Goal: Check status: Check status

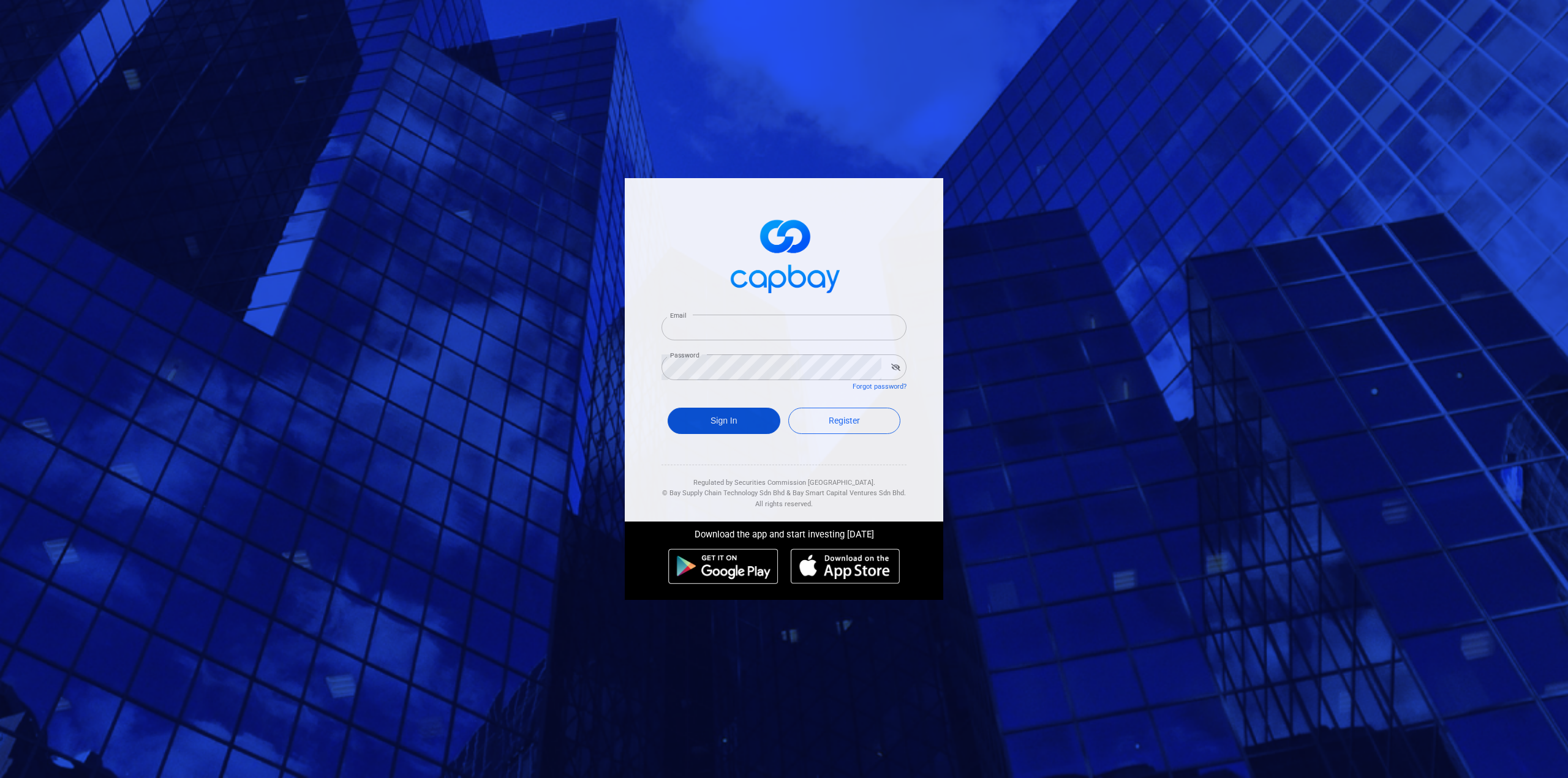
type input "[EMAIL_ADDRESS][DOMAIN_NAME]"
click at [741, 417] on button "Sign In" at bounding box center [724, 421] width 112 height 27
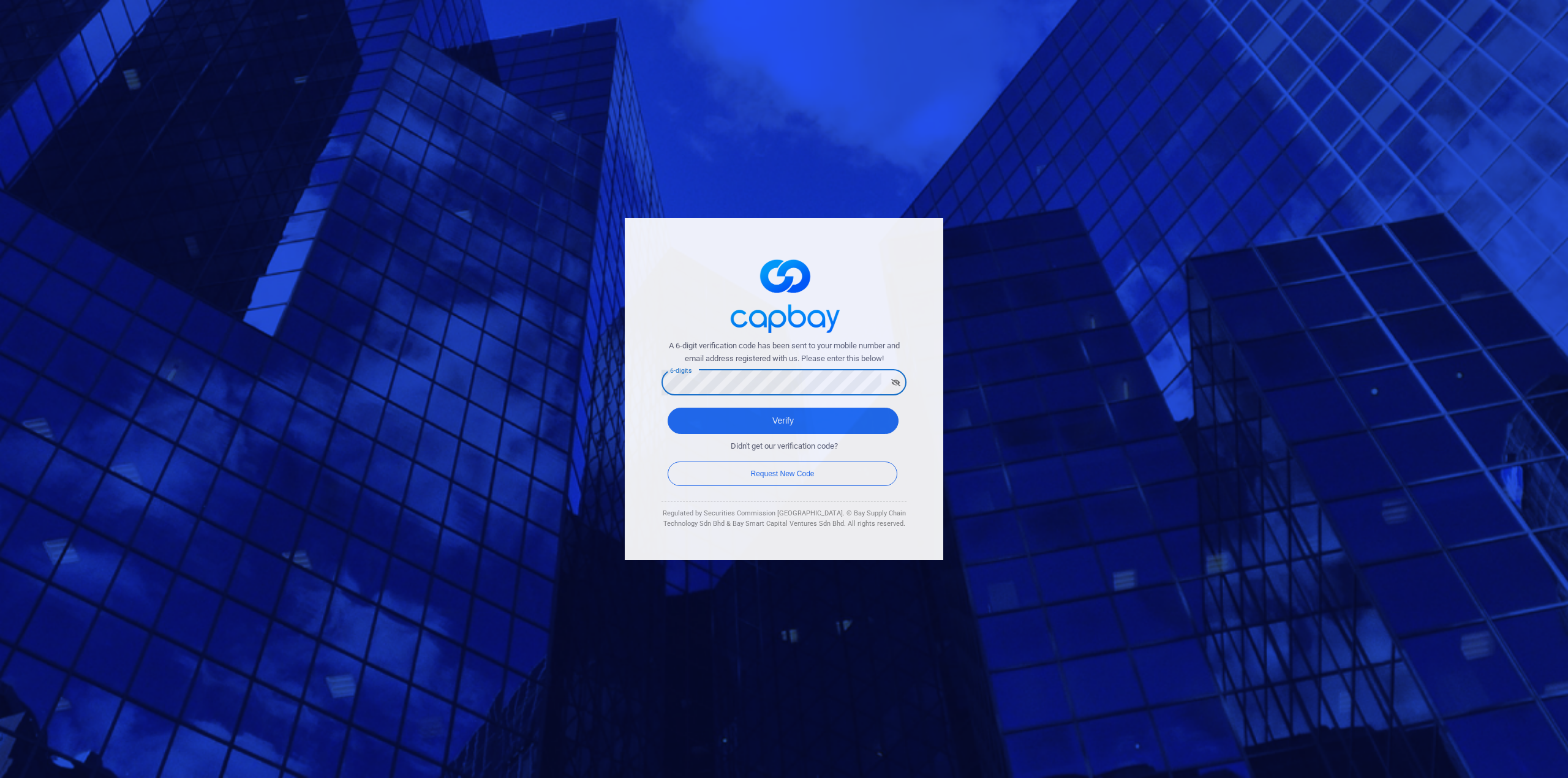
click at [668, 408] on button "Verify" at bounding box center [783, 421] width 231 height 27
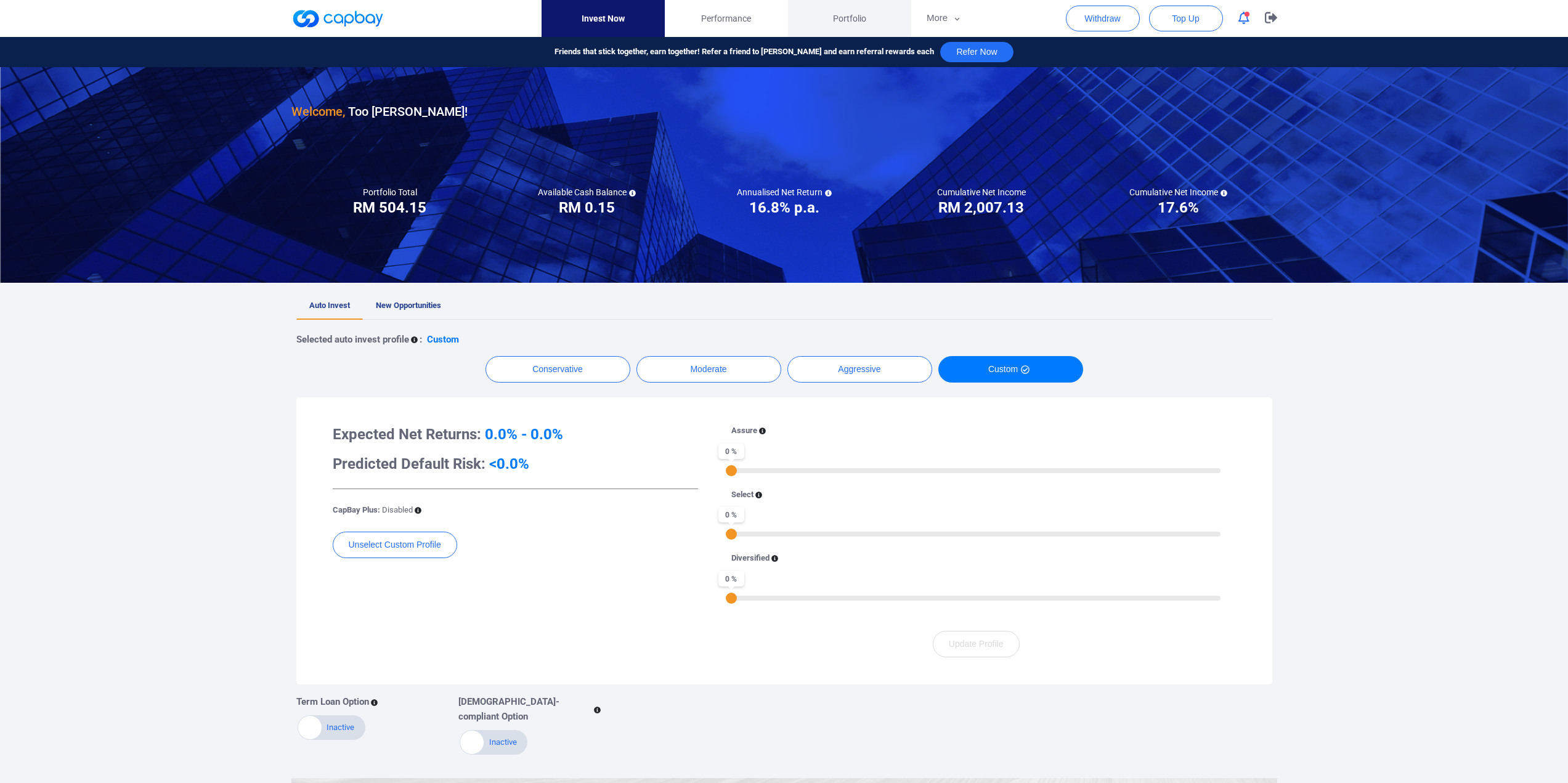
click at [852, 16] on span "Portfolio" at bounding box center [849, 18] width 33 height 13
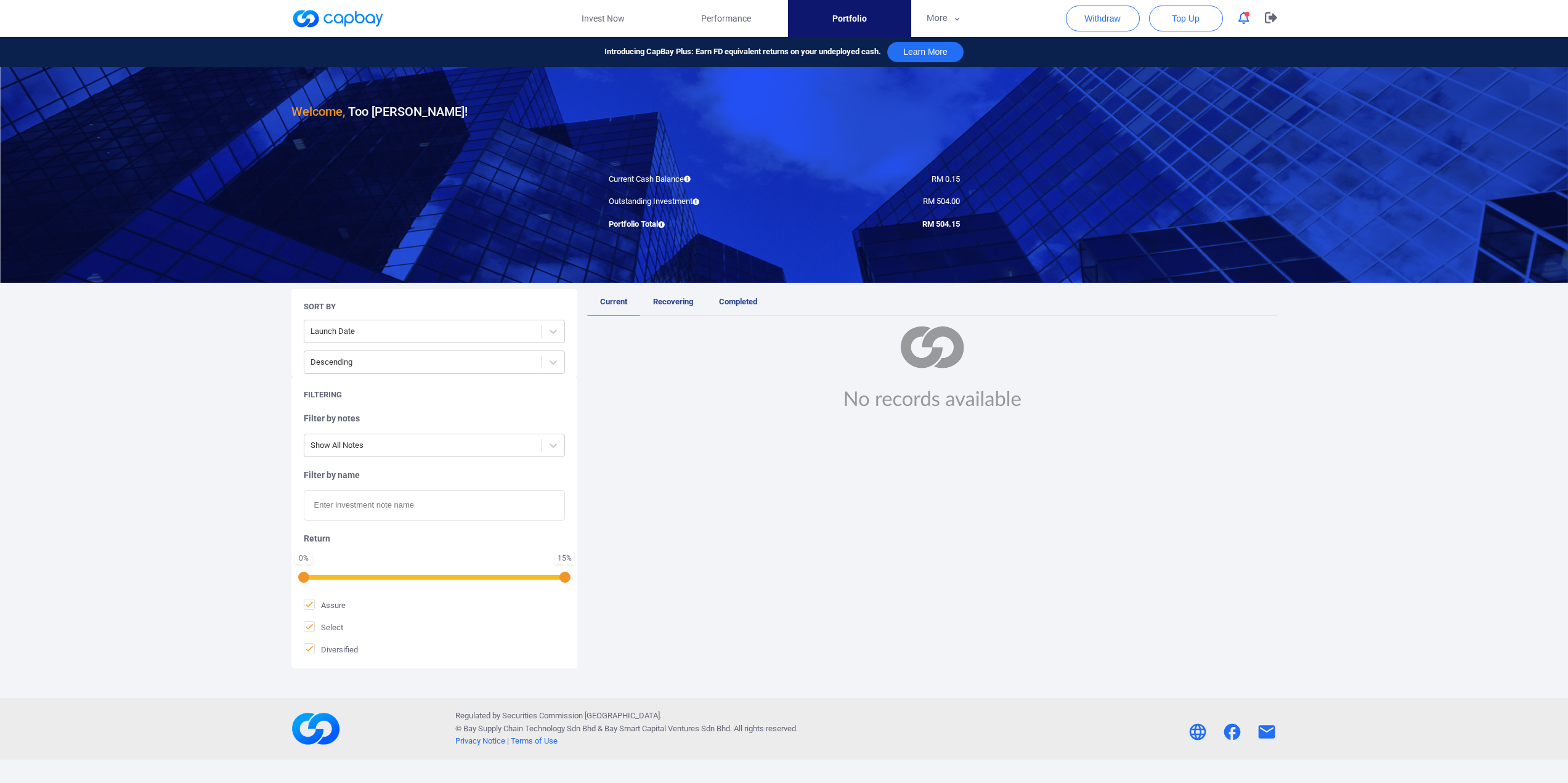
click at [669, 310] on link "Recovering" at bounding box center [672, 302] width 66 height 27
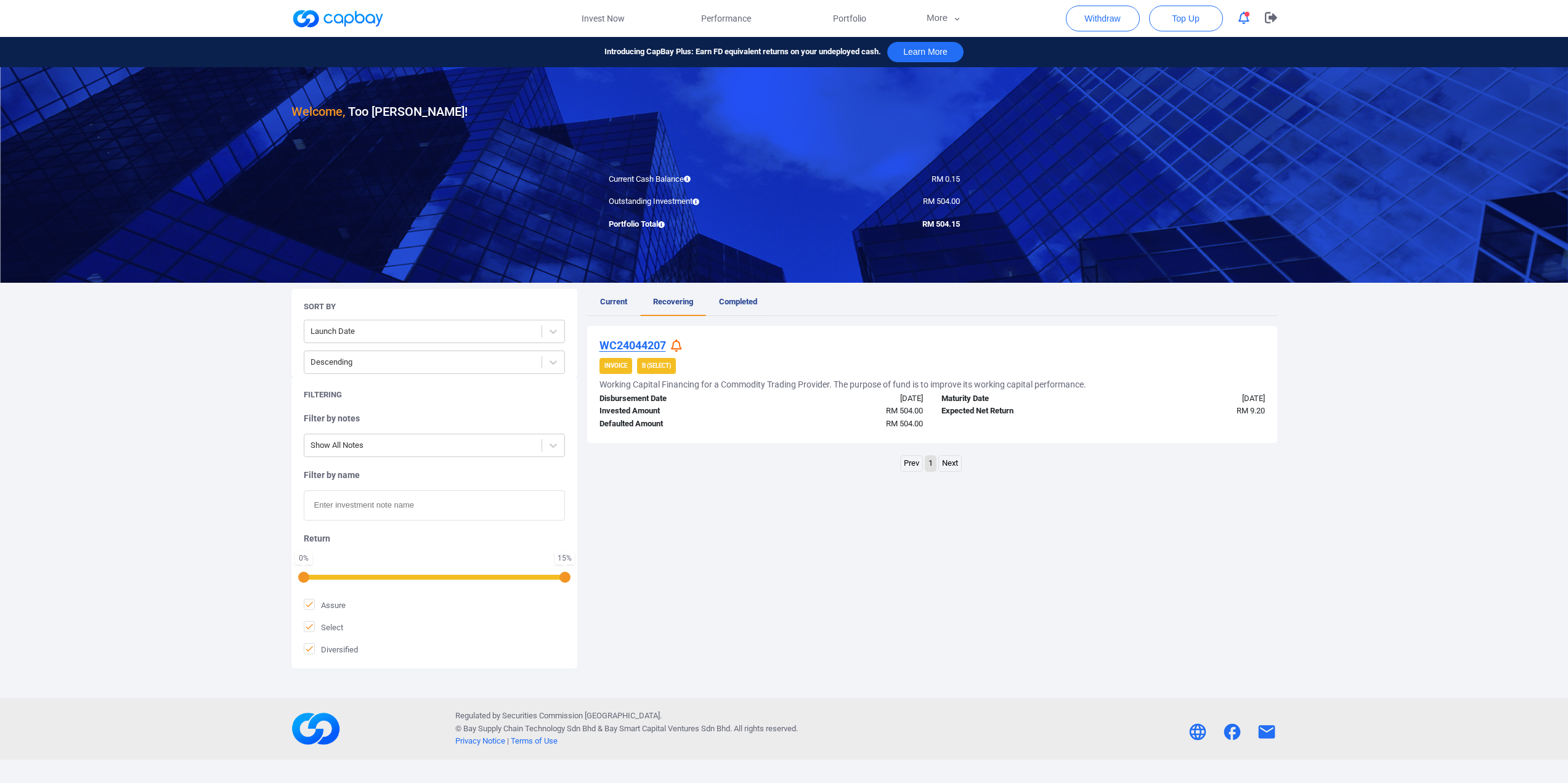
click at [723, 305] on span "Completed" at bounding box center [738, 301] width 38 height 9
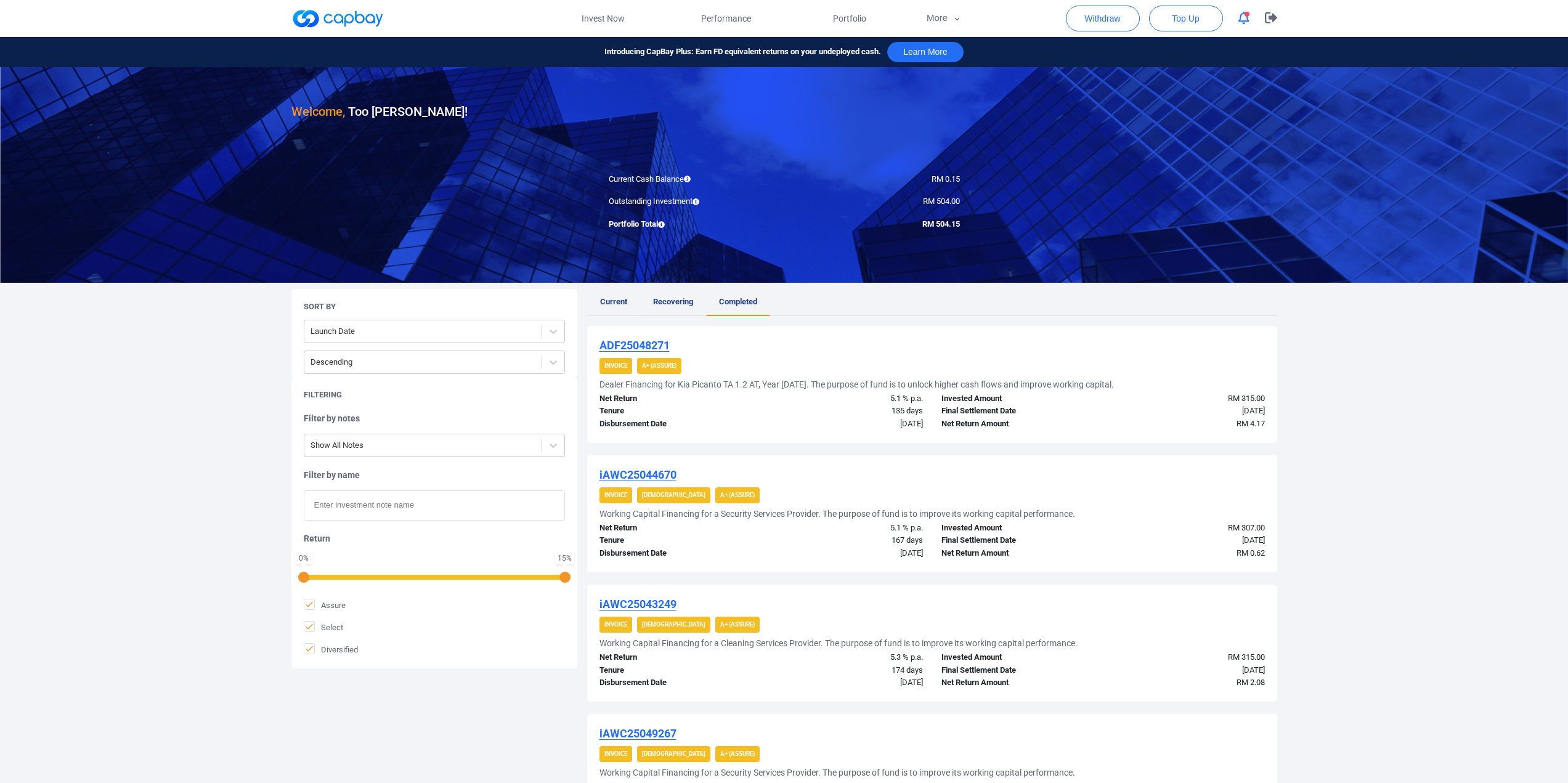
click at [682, 301] on span "Recovering" at bounding box center [672, 301] width 40 height 9
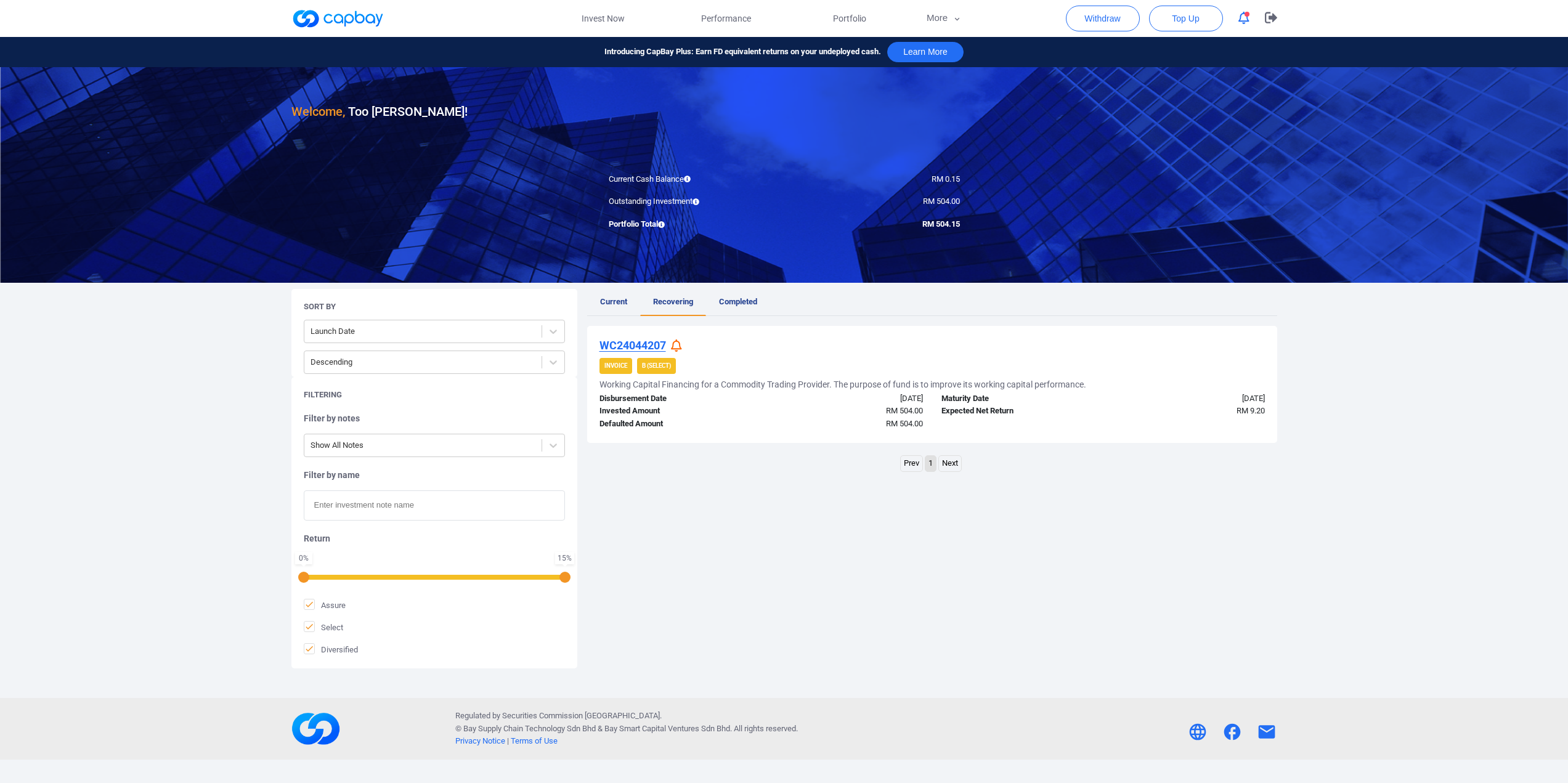
click at [680, 343] on icon at bounding box center [677, 346] width 11 height 13
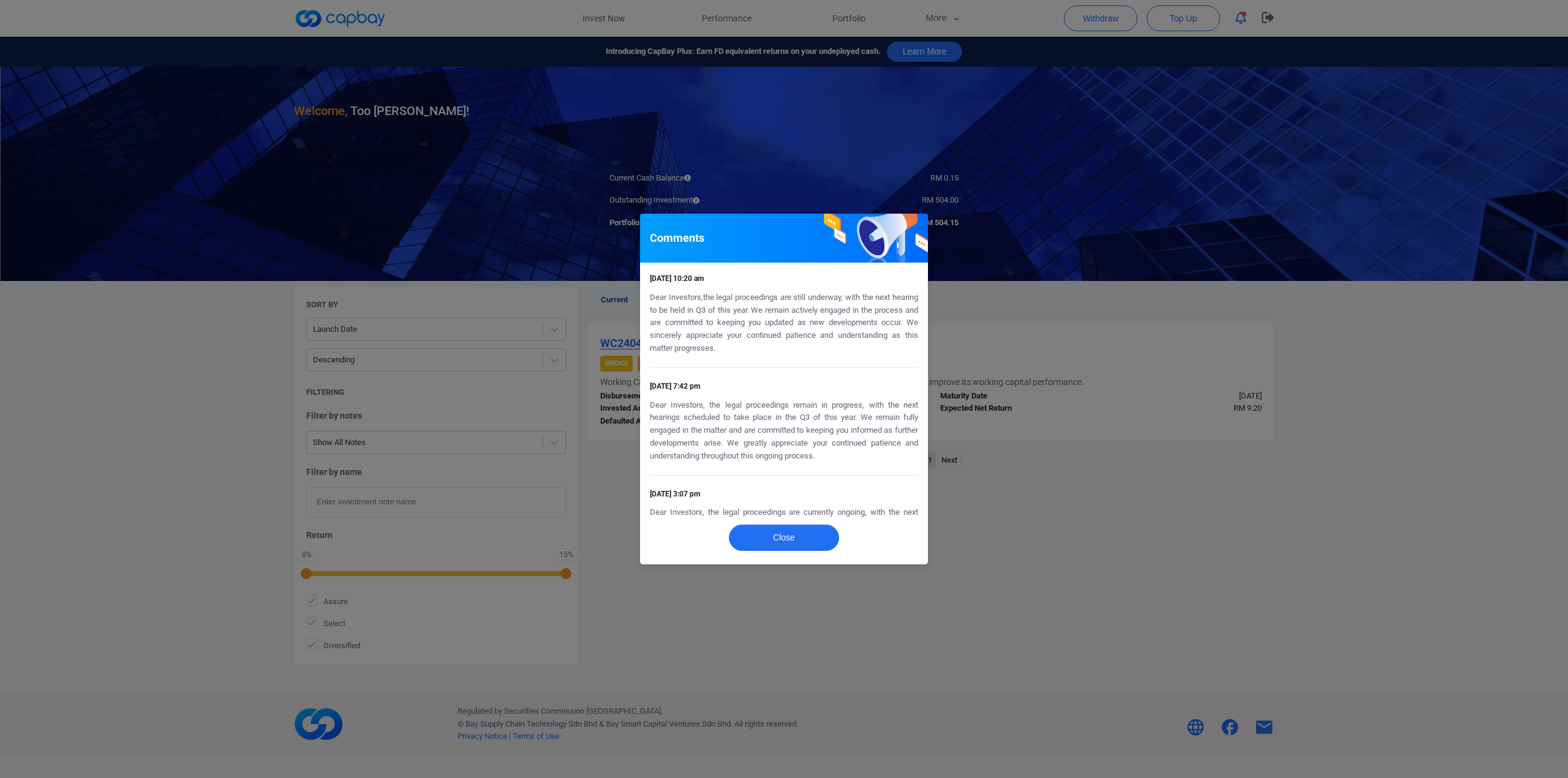
drag, startPoint x: 353, startPoint y: 38, endPoint x: 357, endPoint y: 24, distance: 14.6
click at [353, 35] on div "Comments [DATE] 10:20 am Dear Investors,the legal proceedings are still underwa…" at bounding box center [784, 389] width 1568 height 778
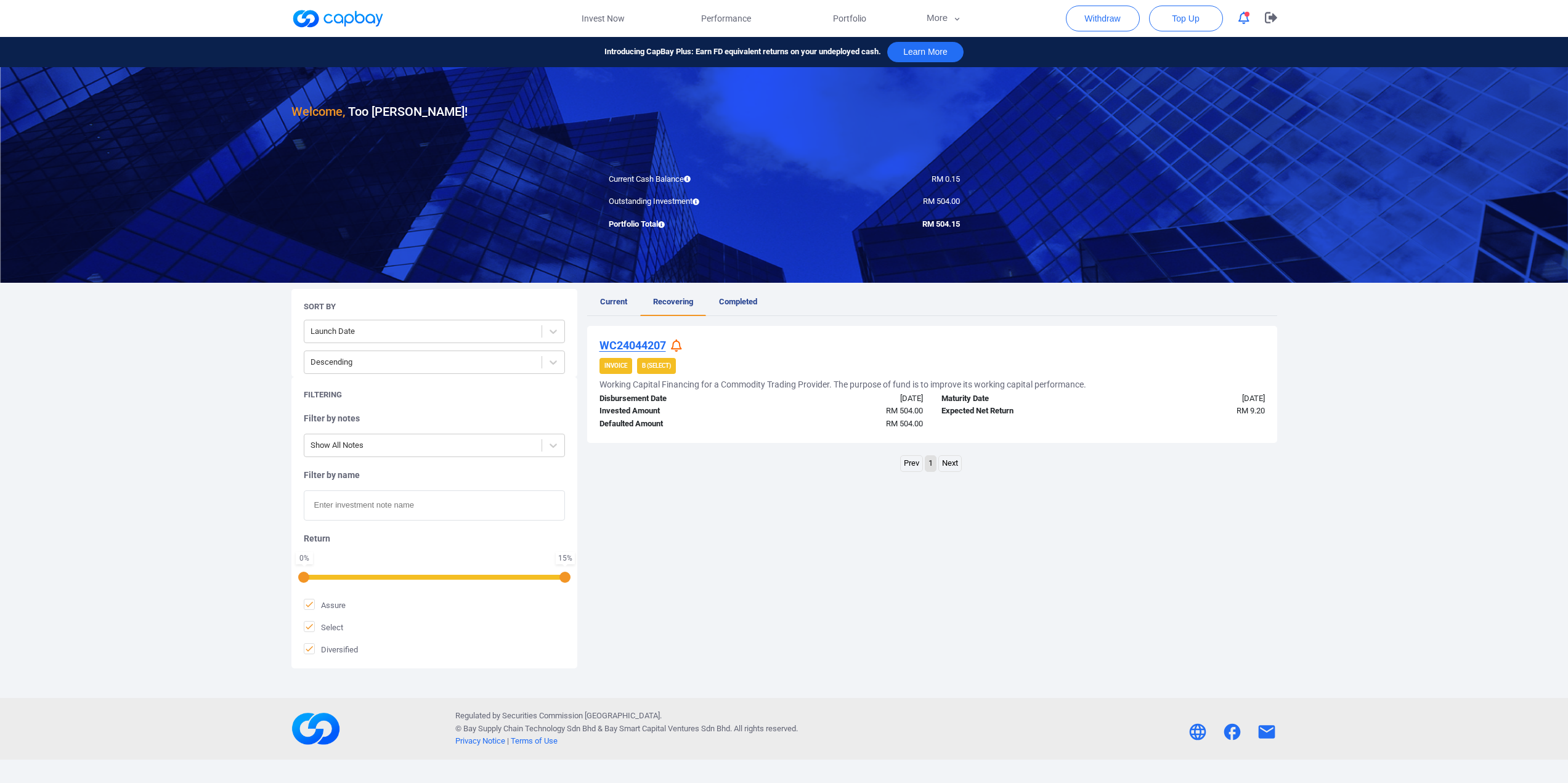
click at [363, 11] on link at bounding box center [338, 18] width 93 height 20
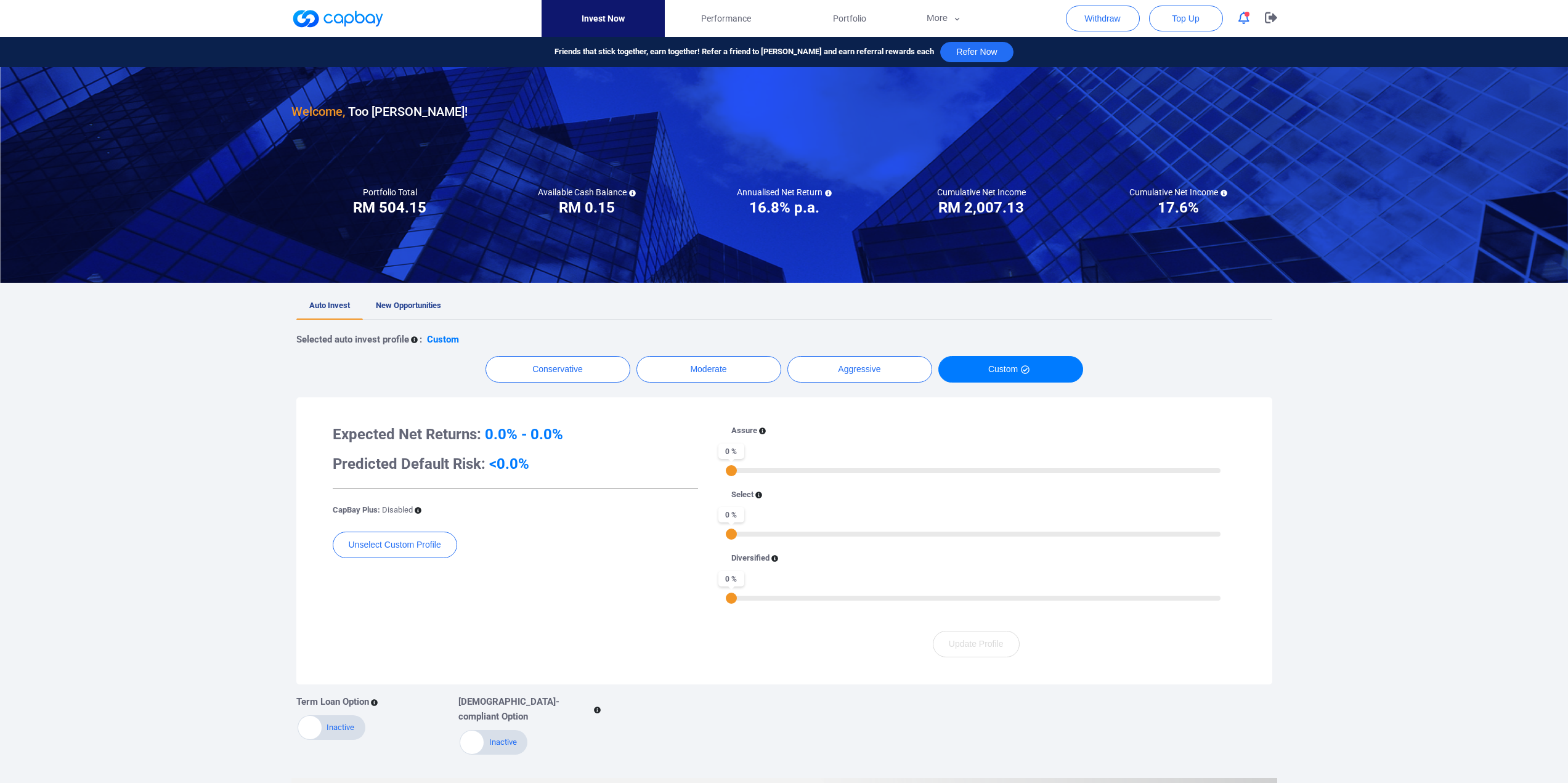
click at [1247, 16] on div "button" at bounding box center [1244, 18] width 11 height 13
